Goal: Find specific page/section: Find specific page/section

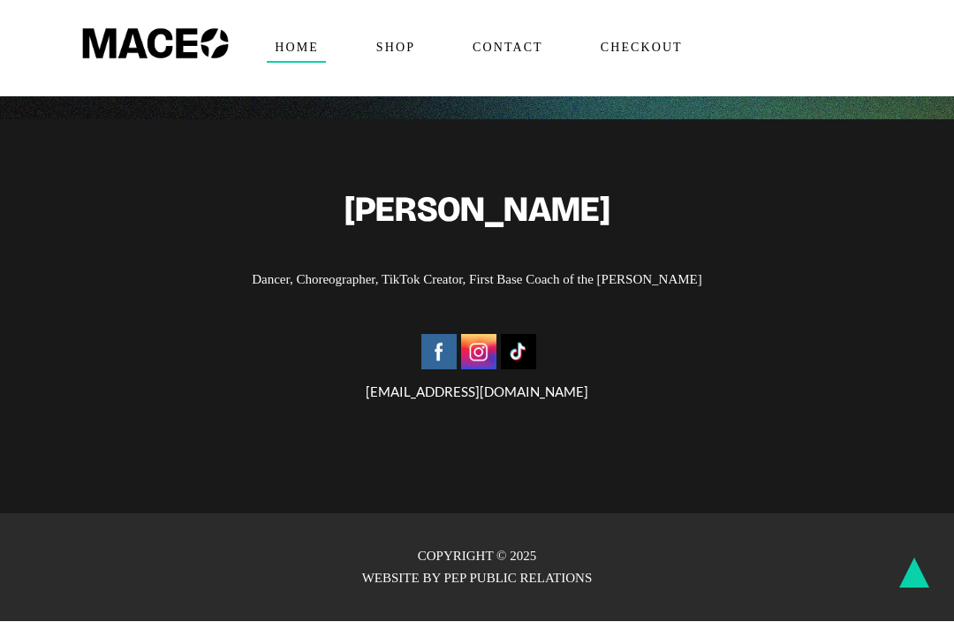
scroll to position [4071, 0]
click at [402, 51] on span "Shop" at bounding box center [395, 48] width 54 height 28
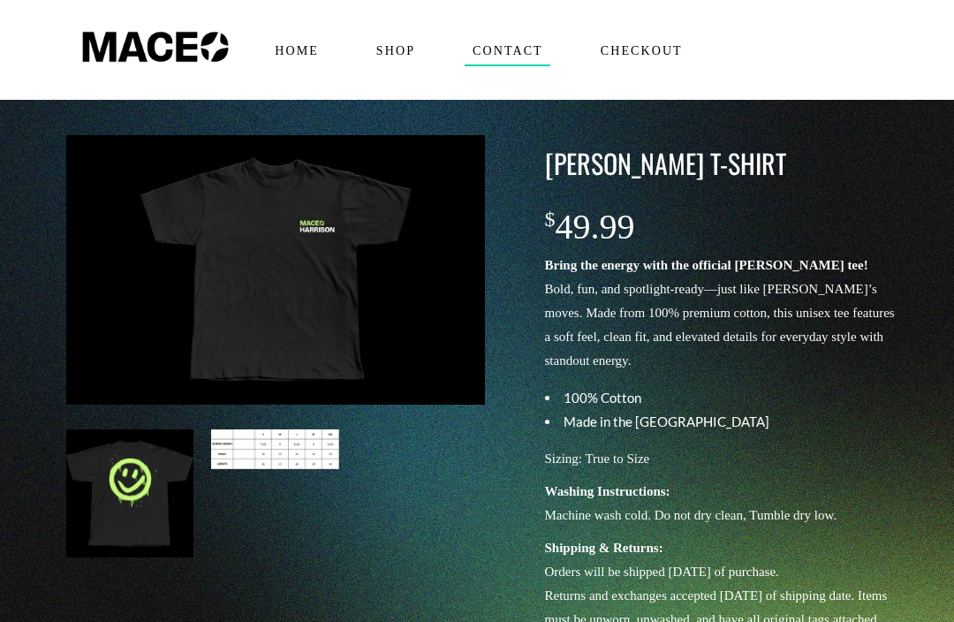
click at [514, 47] on span "Contact" at bounding box center [508, 48] width 86 height 28
